Goal: Answer question/provide support

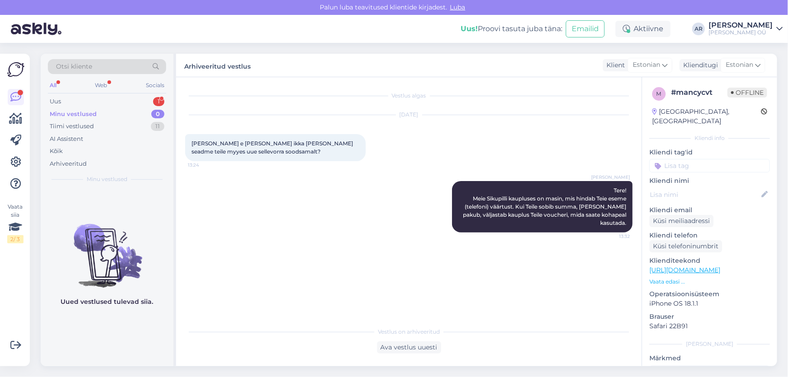
scroll to position [84, 0]
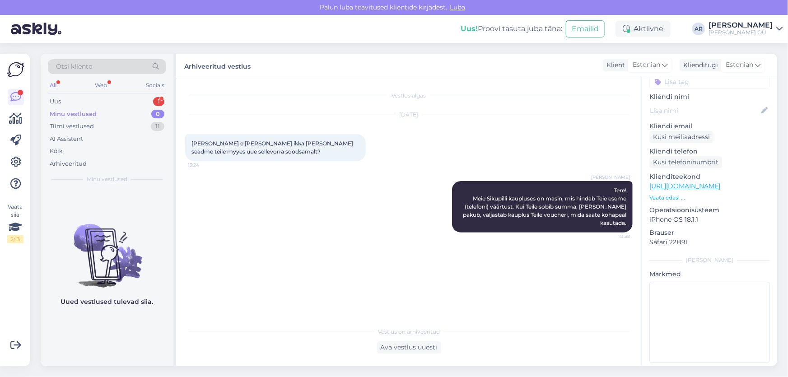
click at [118, 94] on div "Otsi kliente All Web Socials Uus 1 Minu vestlused 0 Tiimi vestlused 11 AI Assis…" at bounding box center [107, 121] width 133 height 135
click at [119, 101] on div "Uus 1" at bounding box center [107, 101] width 118 height 13
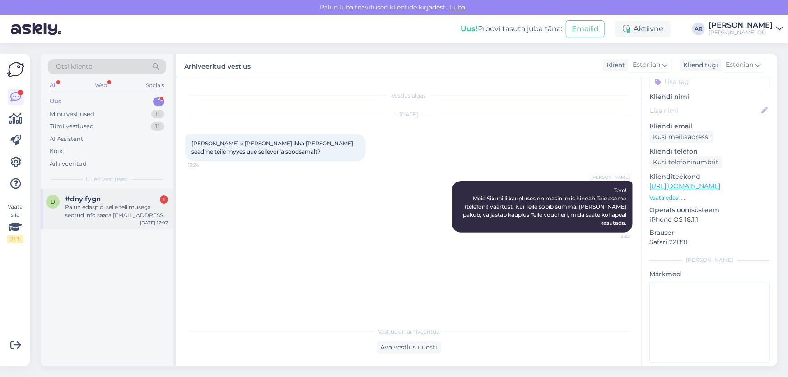
click at [143, 214] on div "Palun edaspidi selle tellimusega seotud info saata [EMAIL_ADDRESS][DOMAIN_NAME]" at bounding box center [116, 211] width 103 height 16
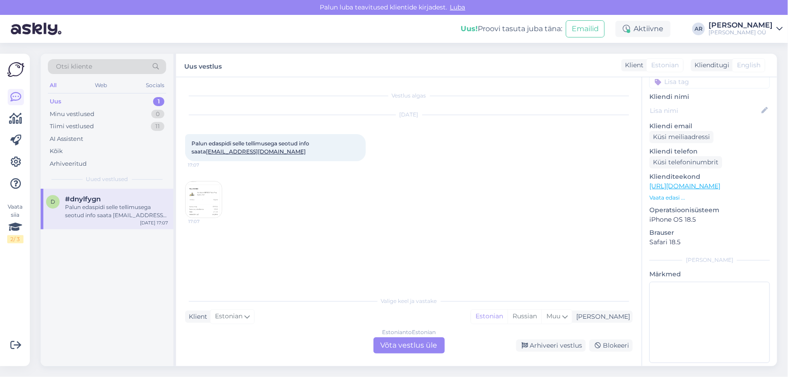
click at [209, 204] on img at bounding box center [204, 199] width 36 height 36
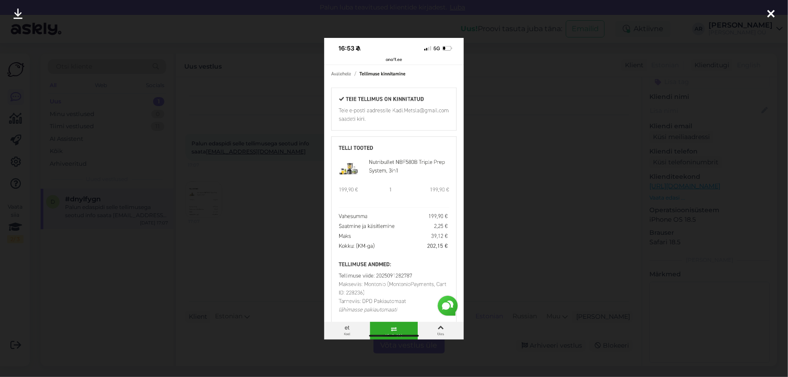
click at [529, 177] on div at bounding box center [394, 188] width 788 height 377
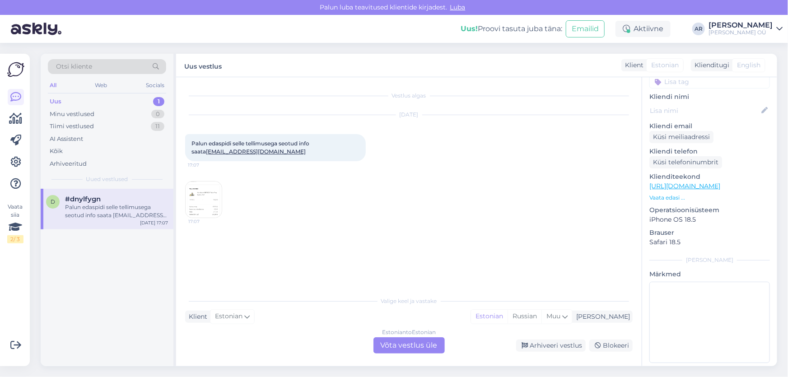
click at [390, 338] on div "Estonian to Estonian Võta vestlus üle" at bounding box center [408, 345] width 71 height 16
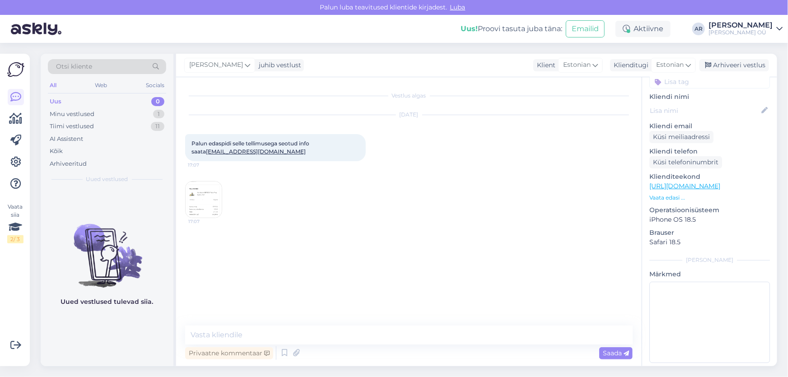
click at [358, 318] on div "Vestlus algas [DATE] Palun edaspidi selle tellimusega seotud info saata [EMAIL_…" at bounding box center [408, 221] width 465 height 289
click at [360, 332] on textarea at bounding box center [408, 334] width 447 height 19
type textarea "Tere!"
type textarea "Kontrollin"
click at [195, 218] on span "17:07" at bounding box center [205, 221] width 34 height 7
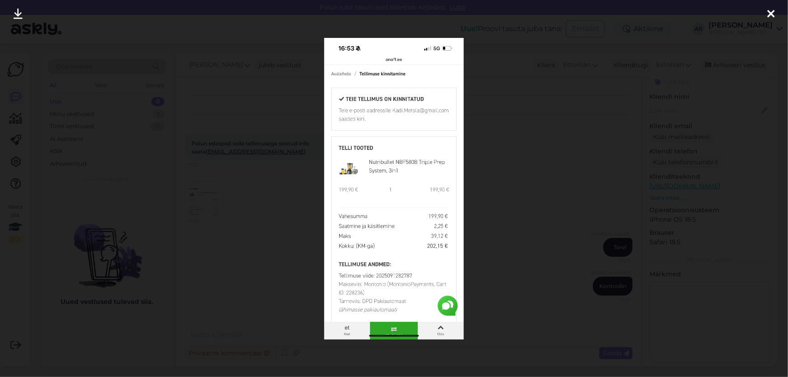
click at [483, 128] on div at bounding box center [394, 188] width 788 height 377
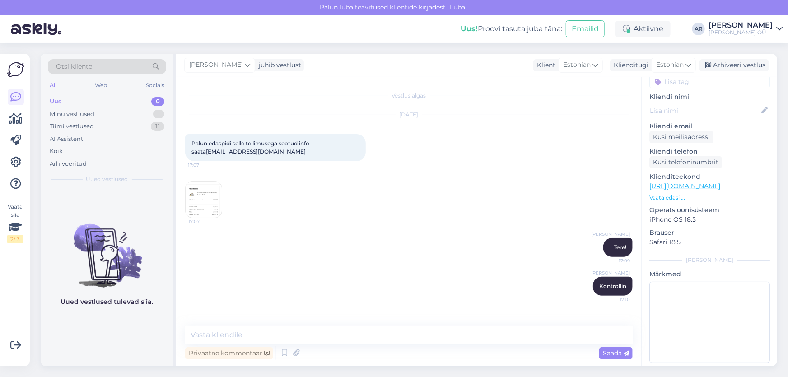
click at [199, 198] on img at bounding box center [204, 199] width 36 height 36
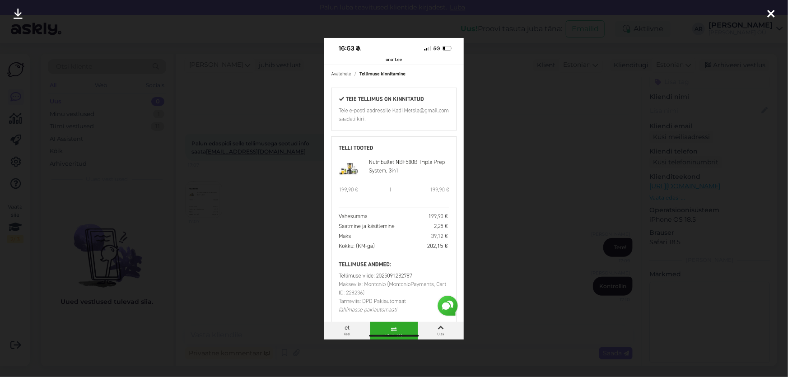
click at [539, 167] on div at bounding box center [394, 188] width 788 height 377
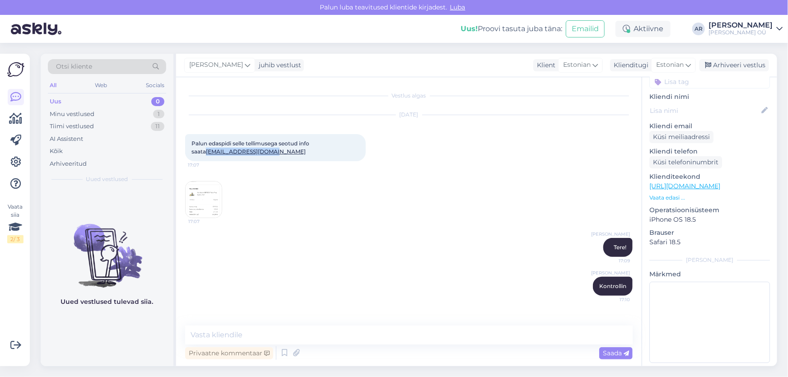
drag, startPoint x: 263, startPoint y: 153, endPoint x: 193, endPoint y: 153, distance: 70.0
click at [193, 153] on div "Palun edaspidi selle tellimusega seotud info saata [EMAIL_ADDRESS][DOMAIN_NAME]…" at bounding box center [275, 147] width 181 height 27
click at [267, 149] on div "Palun edaspidi selle tellimusega seotud info saata [EMAIL_ADDRESS][DOMAIN_NAME]…" at bounding box center [275, 147] width 181 height 27
drag, startPoint x: 262, startPoint y: 153, endPoint x: 182, endPoint y: 151, distance: 79.5
click at [182, 151] on div "Vestlus algas [DATE] Palun edaspidi selle tellimusega seotud info saata [EMAIL_…" at bounding box center [408, 221] width 465 height 289
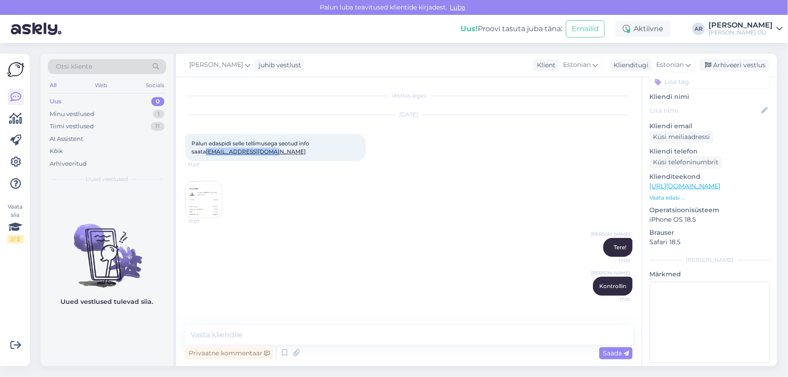
copy link "[EMAIL_ADDRESS][DOMAIN_NAME]"
click at [320, 344] on div "Privaatne kommentaar Saada" at bounding box center [408, 352] width 447 height 17
click at [320, 333] on textarea at bounding box center [408, 334] width 447 height 19
type textarea "Andmed muudetud"
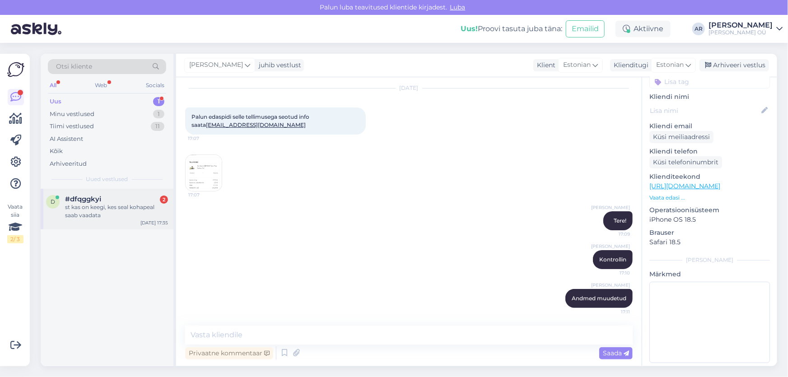
click at [121, 209] on div "st kas on keegi, kes seal kohapeal saab vaadata" at bounding box center [116, 211] width 103 height 16
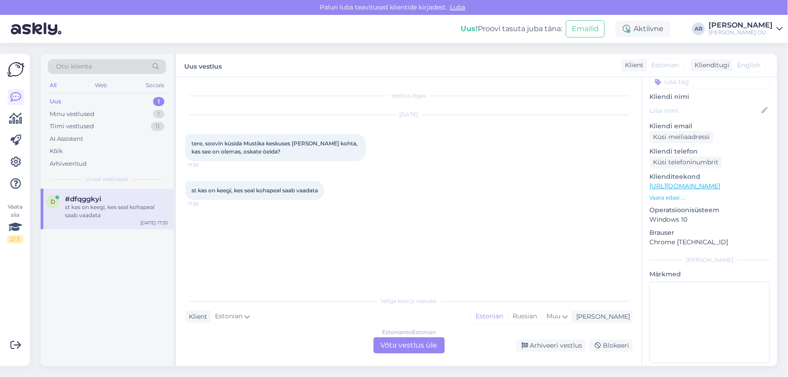
click at [384, 351] on div "Estonian to Estonian Võta vestlus üle" at bounding box center [408, 345] width 71 height 16
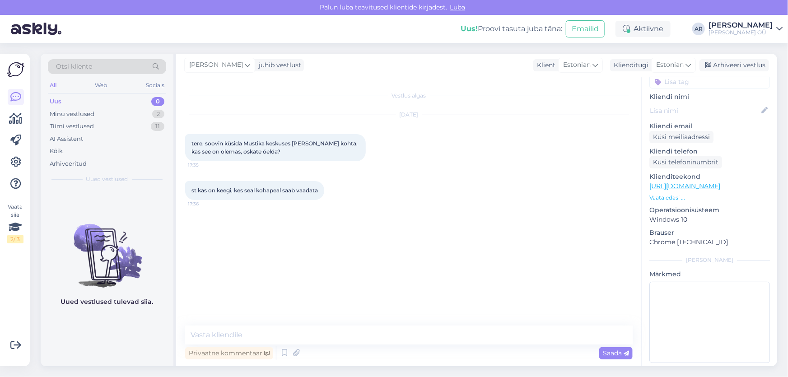
click at [358, 329] on div "Vestlus algas [DATE] tere, soovin küsida Mustika keskuses [PERSON_NAME] kohta, …" at bounding box center [408, 221] width 465 height 289
click at [358, 339] on textarea at bounding box center [408, 334] width 447 height 19
type textarea "Tere! Mis toode?"
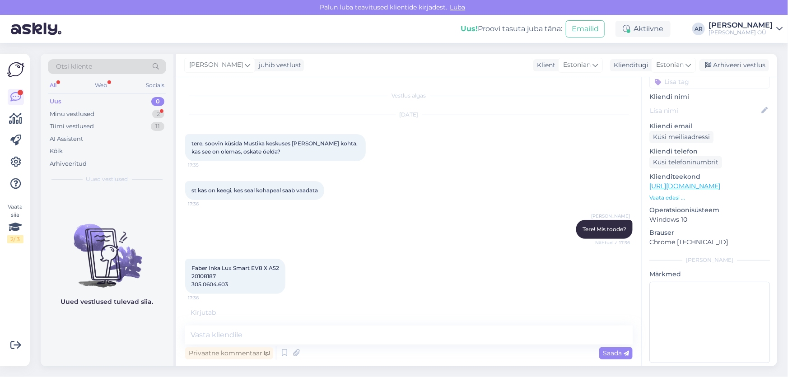
click at [216, 271] on div "Faber Inka Lux Smart EV8 X A52 20108187 305.0604.603 17:36" at bounding box center [235, 276] width 100 height 35
click at [211, 275] on span "Faber Inka Lux Smart EV8 X A52 20108187 305.0604.603" at bounding box center [235, 276] width 88 height 23
click at [210, 276] on span "Faber Inka Lux Smart EV8 X A52 20108187 305.0604.603" at bounding box center [235, 276] width 88 height 23
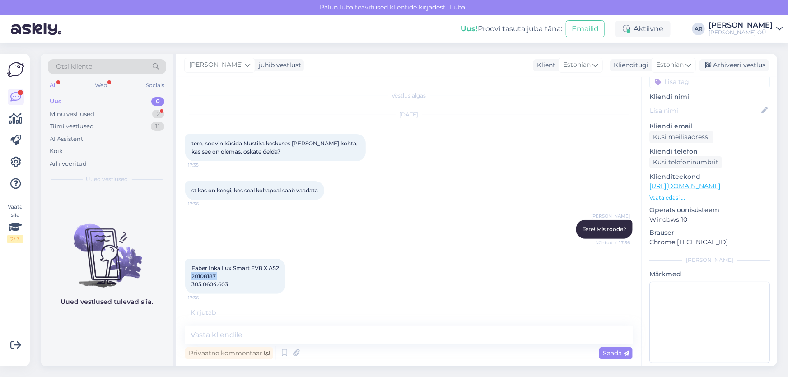
click at [210, 276] on span "Faber Inka Lux Smart EV8 X A52 20108187 305.0604.603" at bounding box center [235, 276] width 88 height 23
click at [207, 275] on span "Faber Inka Lux Smart EV8 X A52 20108187 305.0604.603" at bounding box center [235, 276] width 88 height 23
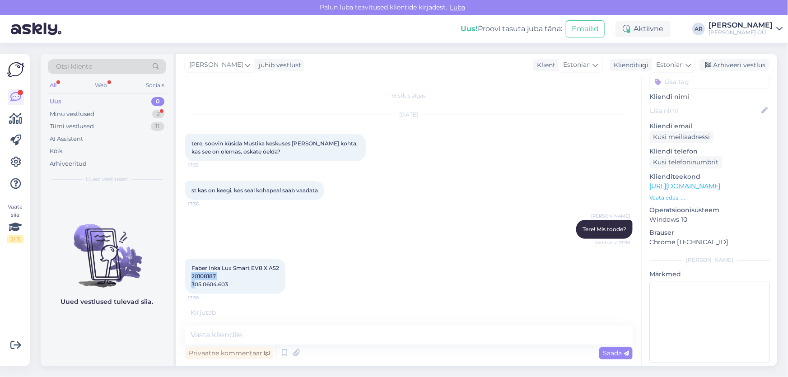
click at [207, 275] on span "Faber Inka Lux Smart EV8 X A52 20108187 305.0604.603" at bounding box center [235, 276] width 88 height 23
click at [246, 277] on div "Faber Inka Lux Smart EV8 X A52 20108187 305.0604.603 17:36" at bounding box center [235, 276] width 100 height 35
click at [221, 281] on span "Faber Inka Lux Smart EV8 X A52 20108187 305.0604.603" at bounding box center [235, 276] width 88 height 23
click at [207, 275] on span "Faber Inka Lux Smart EV8 X A52 20108187 305.0604.603" at bounding box center [235, 276] width 88 height 23
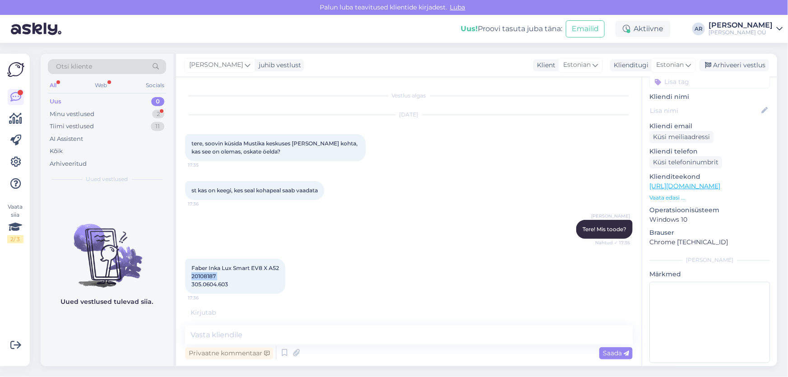
copy span "20108187"
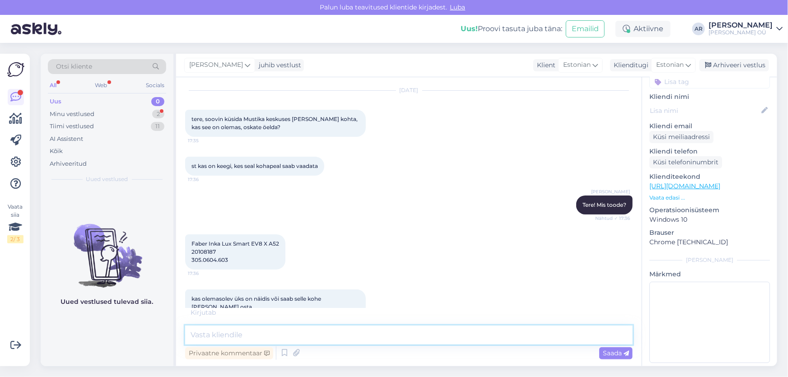
click at [321, 339] on textarea at bounding box center [408, 334] width 447 height 19
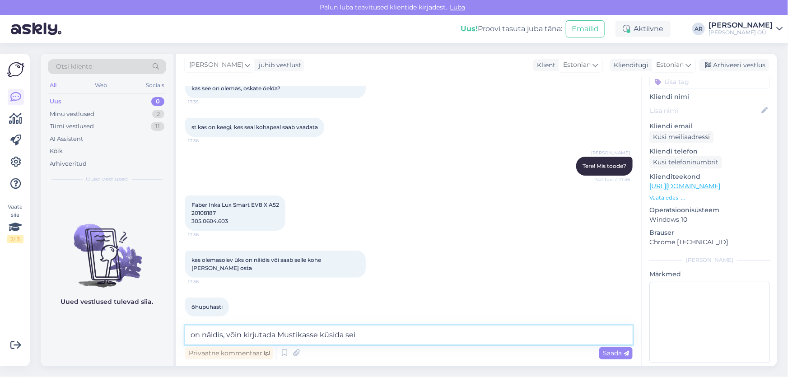
type textarea "on näidis, võin kirjutada Mustikasse küsida seis"
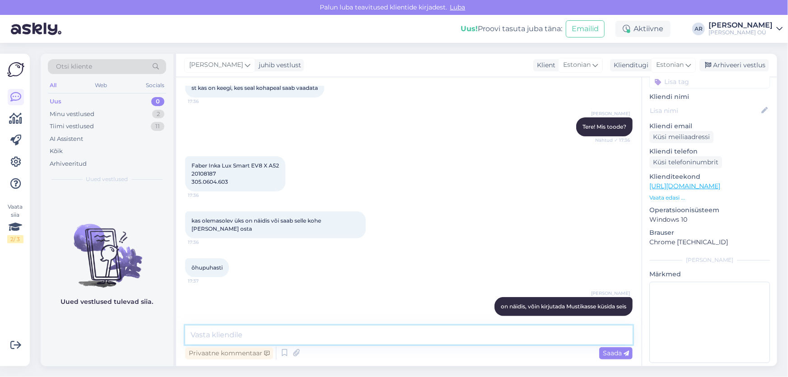
scroll to position [149, 0]
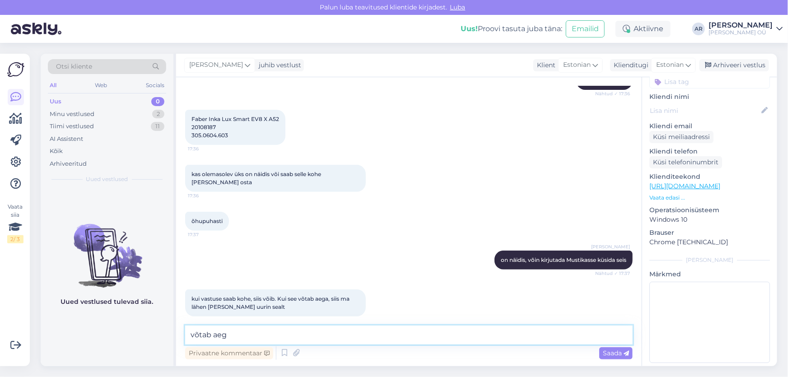
type textarea "võtab aega"
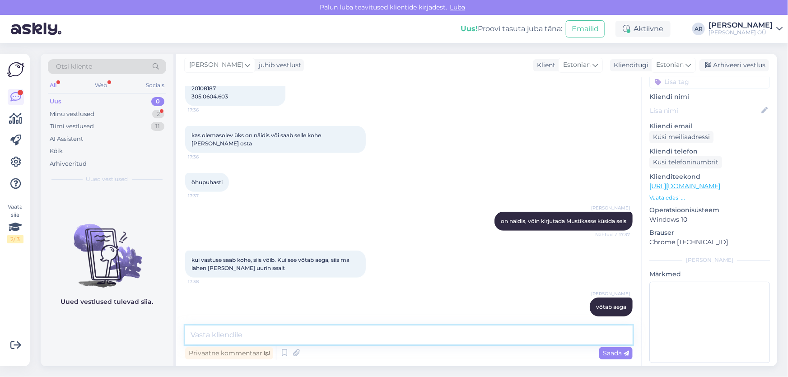
scroll to position [227, 0]
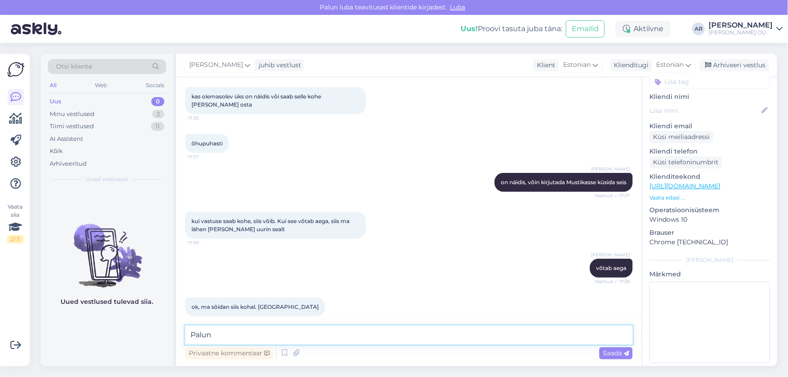
type textarea "Palun!"
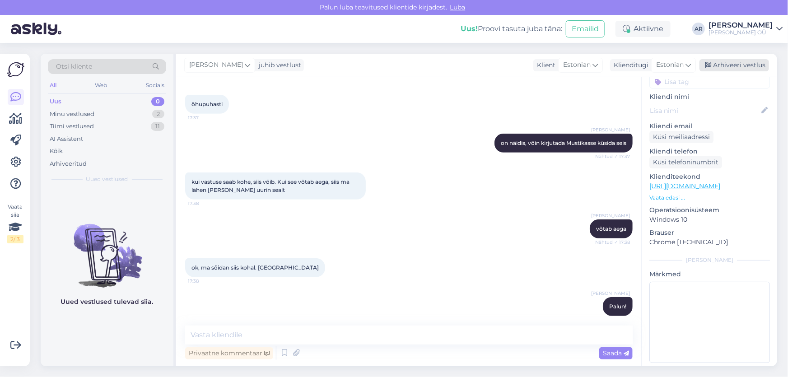
click at [722, 68] on div "Arhiveeri vestlus" at bounding box center [734, 65] width 70 height 12
